Goal: Task Accomplishment & Management: Use online tool/utility

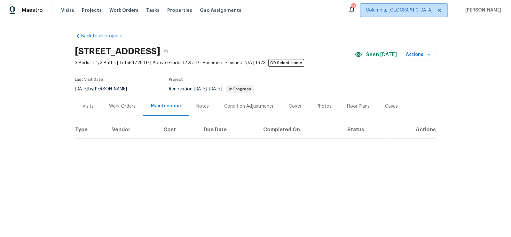
click at [442, 12] on icon at bounding box center [439, 10] width 5 height 5
click at [423, 11] on span "Albuquerque, NM" at bounding box center [387, 10] width 91 height 6
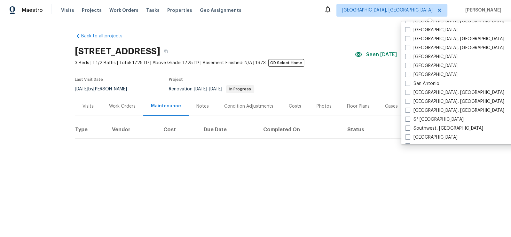
scroll to position [397, 0]
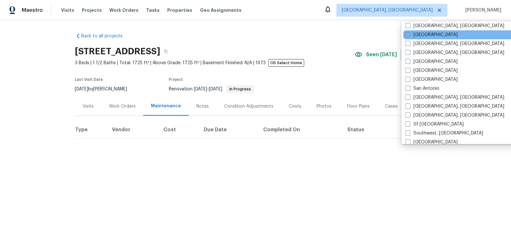
click at [409, 34] on span at bounding box center [407, 34] width 5 height 5
click at [409, 34] on input "[GEOGRAPHIC_DATA]" at bounding box center [407, 34] width 4 height 4
checkbox input "true"
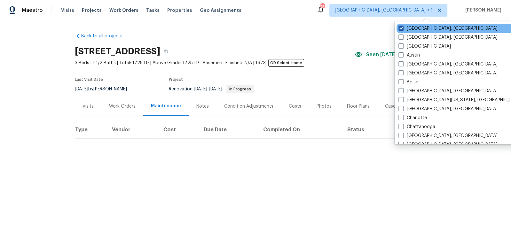
click at [400, 27] on span at bounding box center [401, 28] width 5 height 5
click at [400, 27] on input "Albuquerque, NM" at bounding box center [401, 27] width 4 height 4
checkbox input "false"
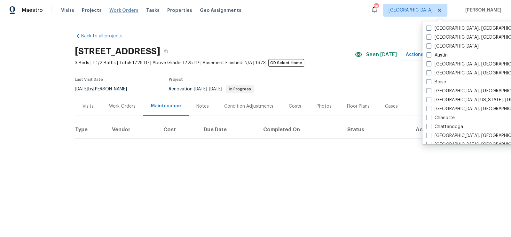
click at [118, 10] on span "Work Orders" at bounding box center [123, 10] width 29 height 6
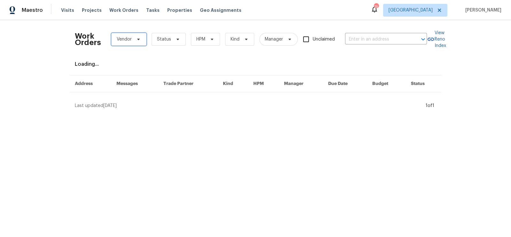
click at [136, 41] on icon at bounding box center [138, 39] width 5 height 5
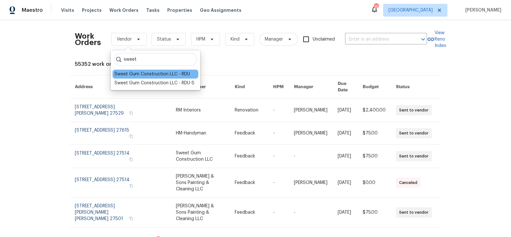
type input "sweet"
click at [156, 75] on div "Sweet Gum Construction LLC - RDU" at bounding box center [152, 74] width 75 height 6
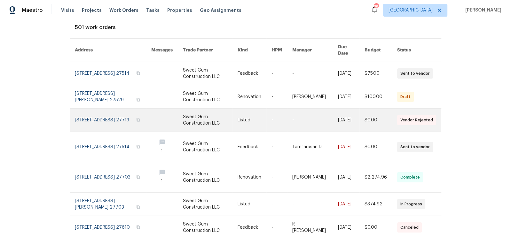
scroll to position [36, 0]
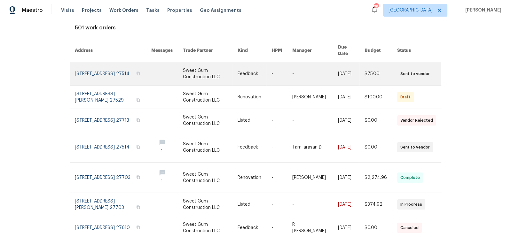
click at [122, 67] on link at bounding box center [113, 73] width 76 height 23
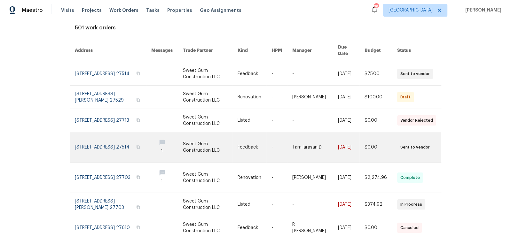
click at [119, 139] on link at bounding box center [113, 147] width 76 height 30
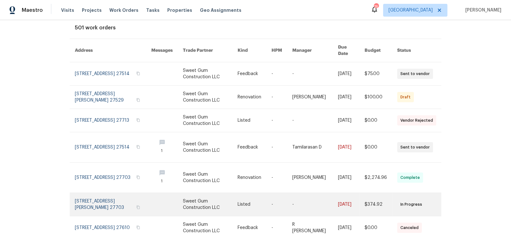
click at [120, 197] on link at bounding box center [113, 204] width 76 height 23
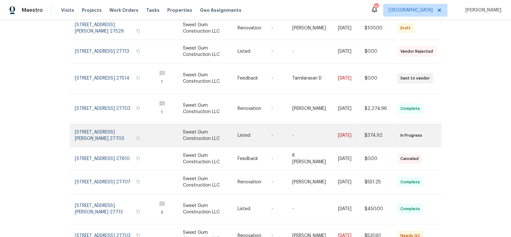
scroll to position [107, 0]
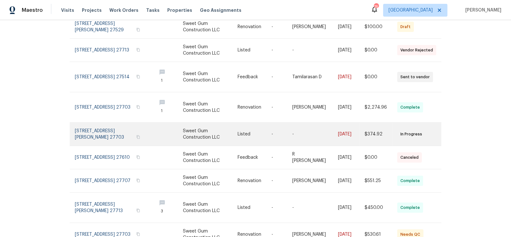
click at [120, 197] on link at bounding box center [113, 208] width 76 height 30
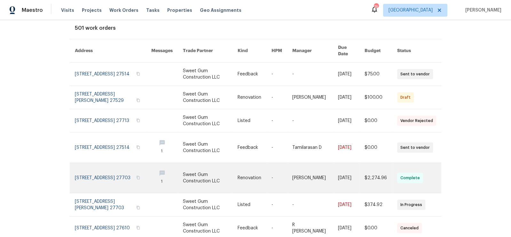
scroll to position [0, 0]
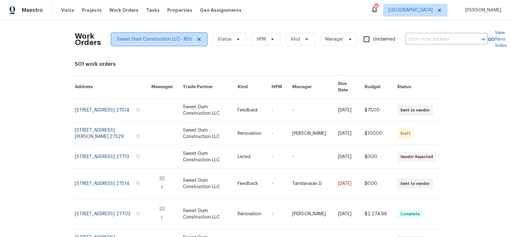
click at [196, 37] on icon at bounding box center [198, 39] width 5 height 5
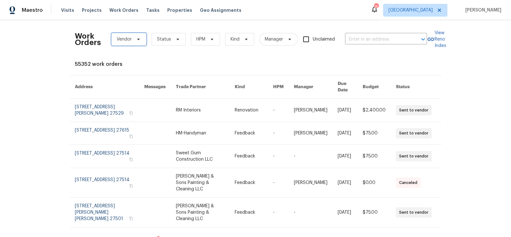
click at [135, 38] on span at bounding box center [137, 39] width 7 height 5
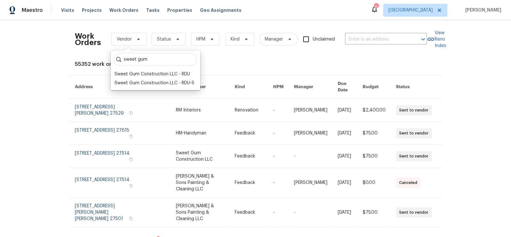
type input "sweet gum"
click at [164, 85] on div "Sweet Gum Construction LLC - RDU-S" at bounding box center [155, 83] width 80 height 6
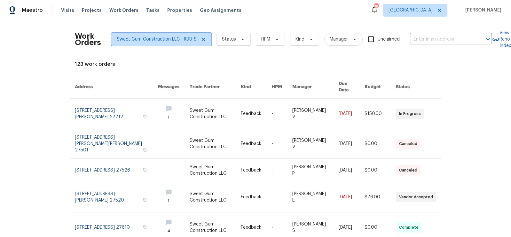
click at [203, 38] on icon at bounding box center [203, 39] width 5 height 5
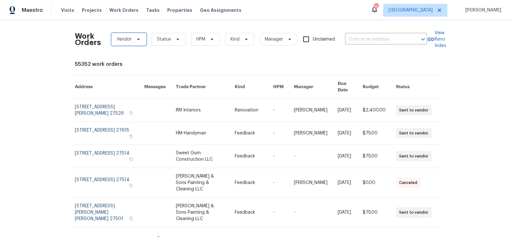
click at [132, 38] on span "Vendor" at bounding box center [128, 39] width 35 height 13
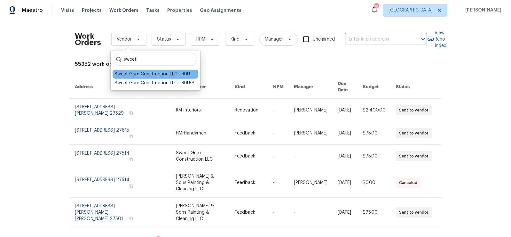
type input "sweet"
click at [150, 71] on div "Sweet Gum Construction LLC - RDU" at bounding box center [152, 74] width 75 height 6
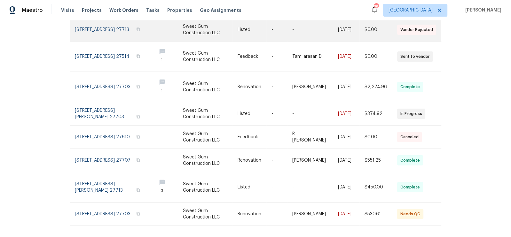
scroll to position [129, 0]
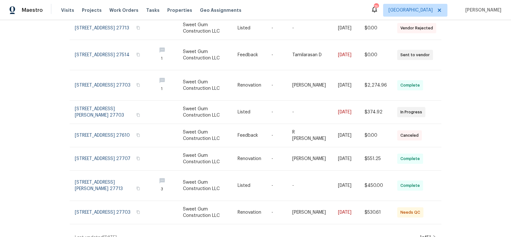
click at [435, 235] on icon at bounding box center [434, 237] width 3 height 5
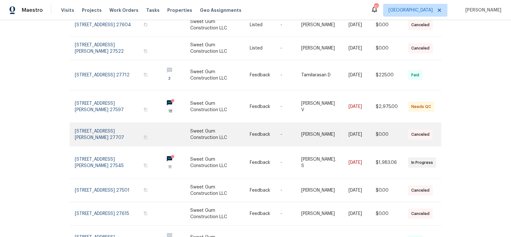
scroll to position [140, 0]
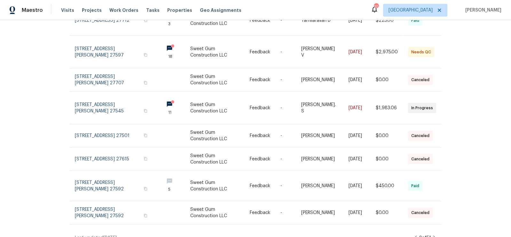
click at [414, 236] on icon at bounding box center [415, 238] width 3 height 5
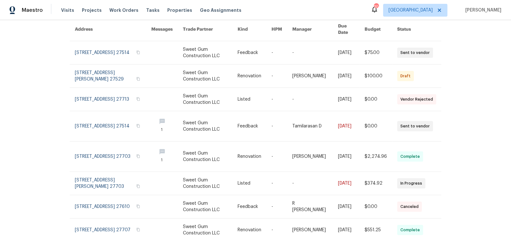
scroll to position [59, 0]
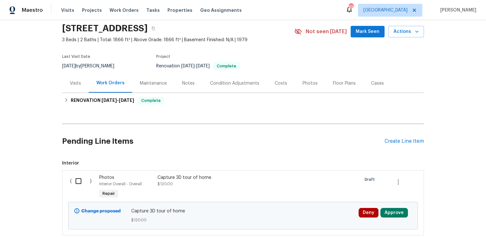
scroll to position [64, 0]
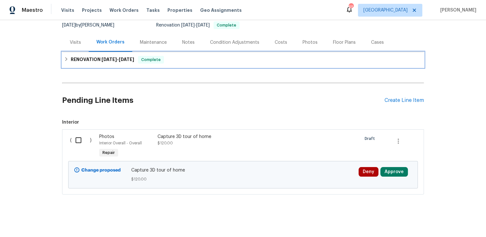
click at [114, 59] on span "[DATE]" at bounding box center [108, 59] width 15 height 4
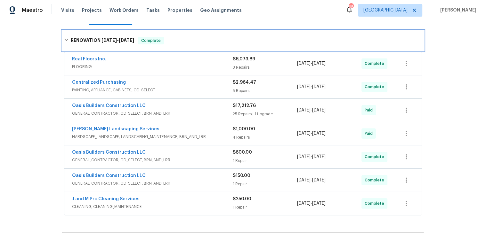
scroll to position [93, 0]
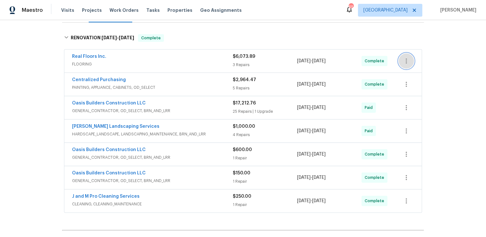
click at [404, 58] on icon "button" at bounding box center [406, 61] width 8 height 8
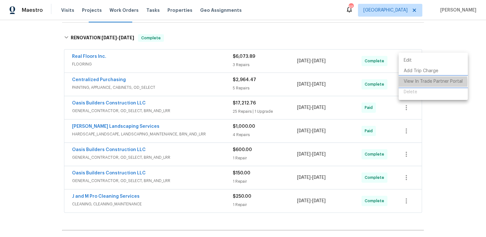
click at [417, 83] on li "View In Trade Partner Portal" at bounding box center [432, 81] width 69 height 11
